Goal: Task Accomplishment & Management: Use online tool/utility

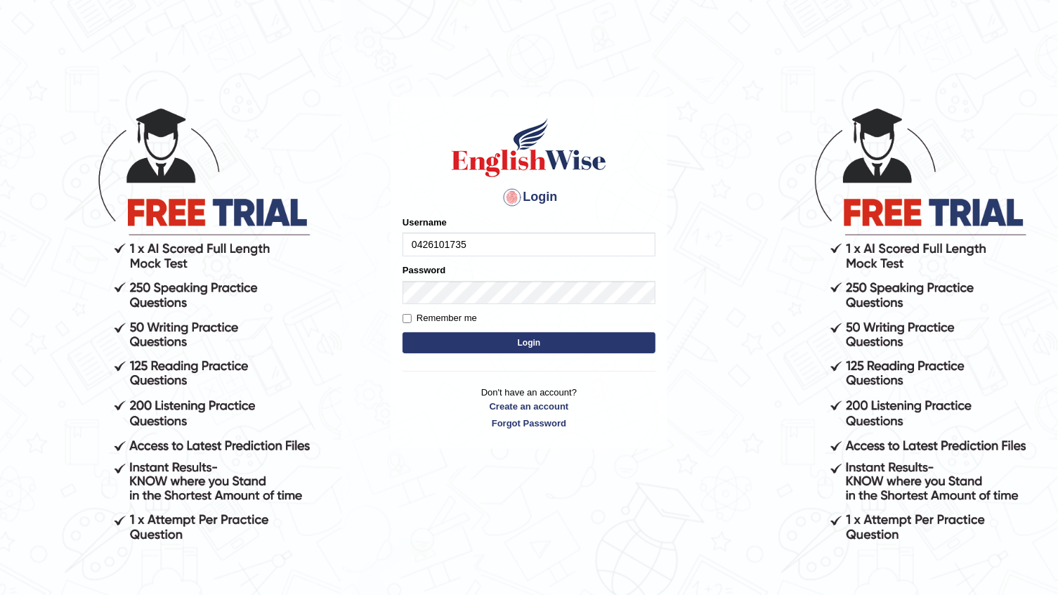
type input "0426101735"
click at [456, 353] on form "Please fix the following errors: Username 0426101735 Password Remember me Login" at bounding box center [529, 286] width 253 height 141
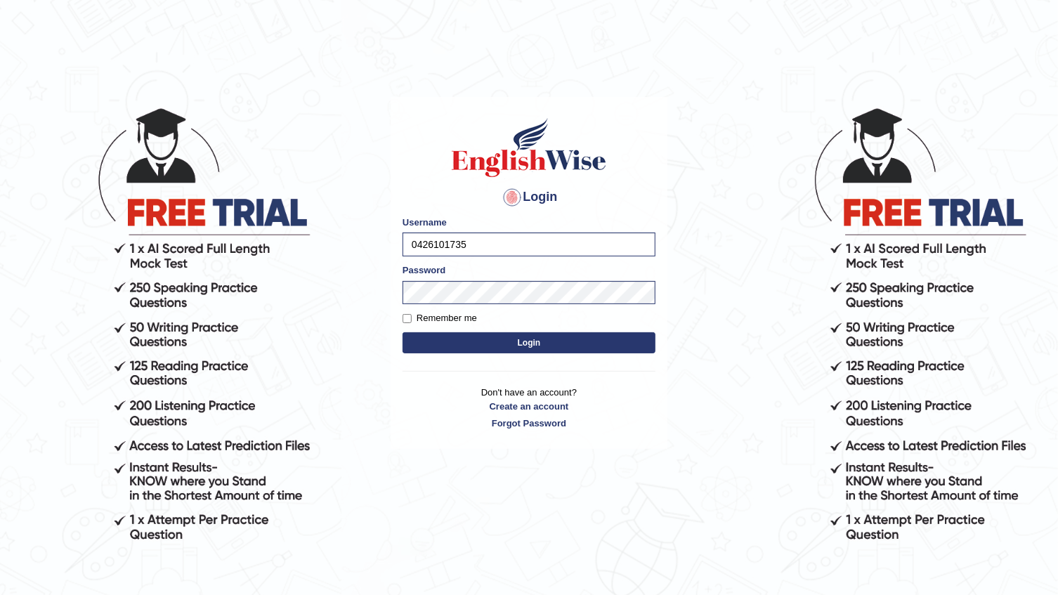
click at [462, 350] on button "Login" at bounding box center [529, 342] width 253 height 21
click at [465, 349] on button "Login" at bounding box center [529, 342] width 253 height 21
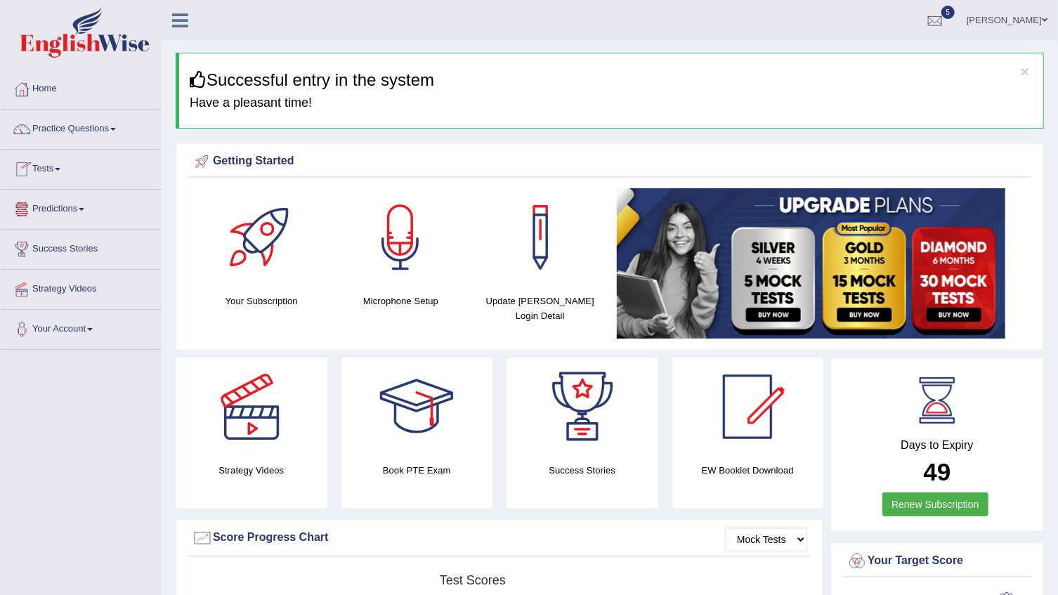
click at [63, 174] on link "Tests" at bounding box center [81, 167] width 160 height 35
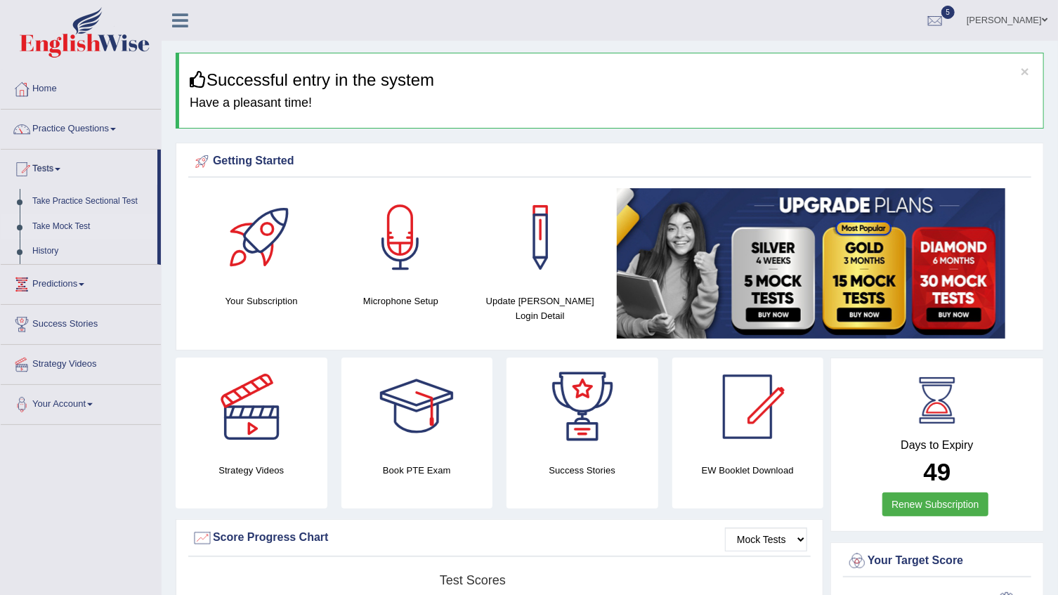
click at [66, 225] on link "Take Mock Test" at bounding box center [91, 226] width 131 height 25
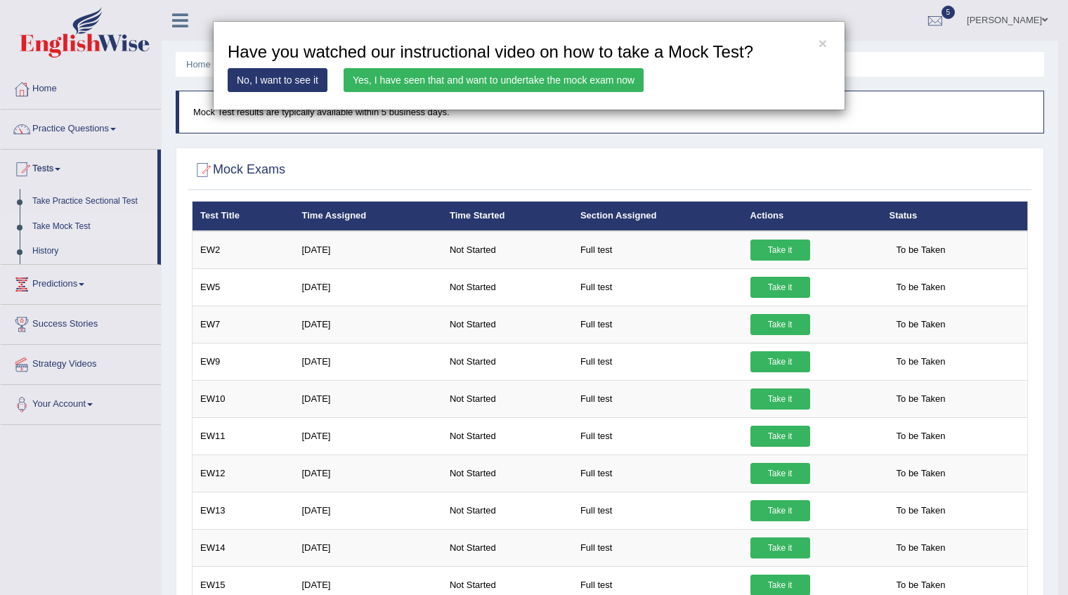
click at [526, 86] on link "Yes, I have seen that and want to undertake the mock exam now" at bounding box center [494, 80] width 300 height 24
click at [531, 79] on link "Yes, I have seen that and want to undertake the mock exam now" at bounding box center [494, 80] width 300 height 24
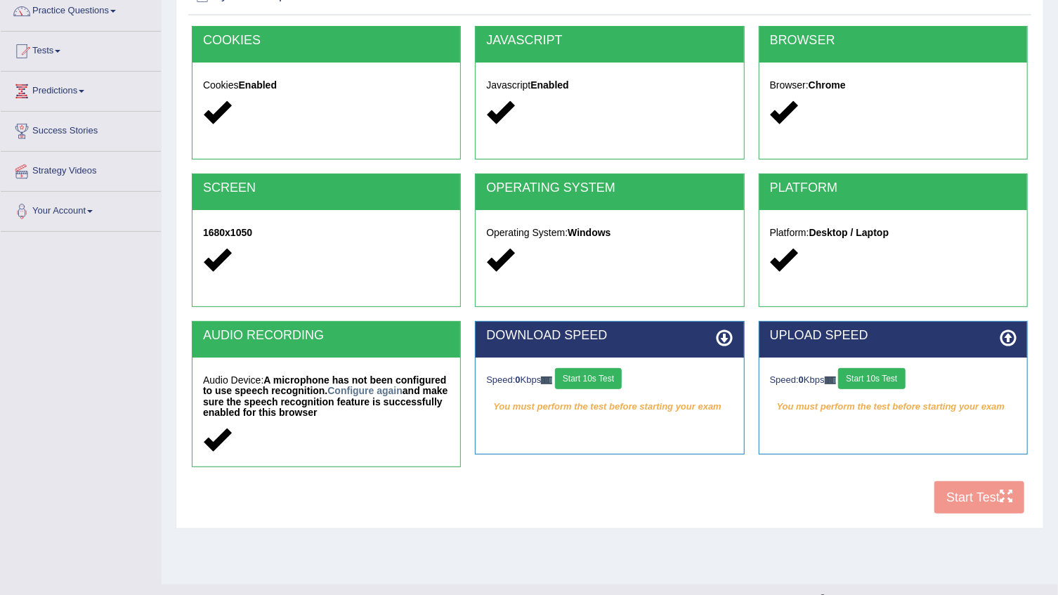
scroll to position [142, 0]
